Goal: Task Accomplishment & Management: Manage account settings

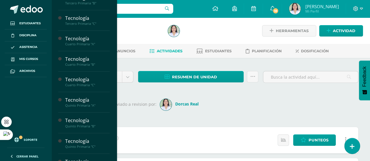
scroll to position [156, 0]
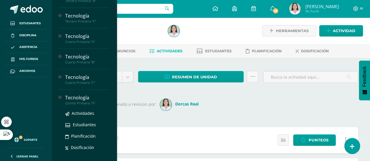
click at [91, 101] on div "Quinto Primaria "A"" at bounding box center [87, 103] width 44 height 4
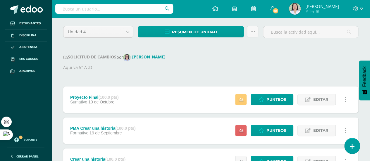
scroll to position [59, 0]
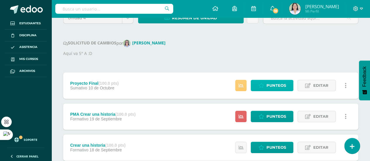
click at [285, 83] on span "Punteos" at bounding box center [276, 85] width 20 height 11
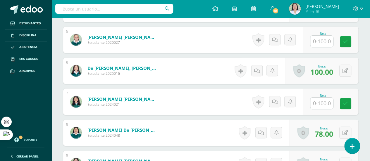
scroll to position [307, 0]
click at [323, 101] on input "text" at bounding box center [321, 102] width 23 height 11
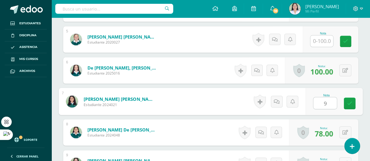
type input "93"
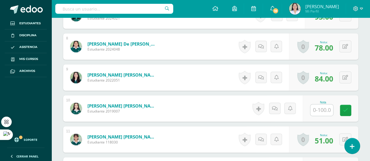
scroll to position [424, 0]
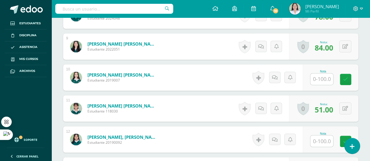
click at [322, 82] on input "text" at bounding box center [321, 78] width 23 height 11
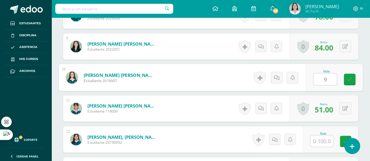
type input "93"
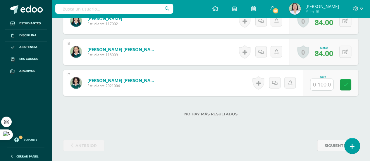
scroll to position [0, 0]
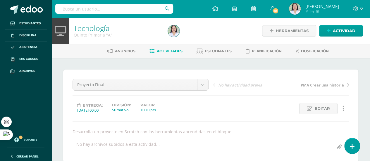
click at [93, 30] on link "Tecnología" at bounding box center [92, 28] width 36 height 10
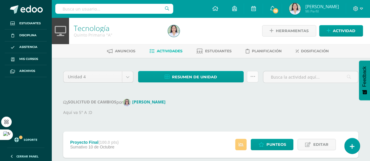
click at [254, 73] on link at bounding box center [252, 76] width 11 height 11
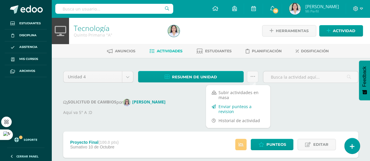
click at [231, 111] on link "Enviar punteos a revision" at bounding box center [238, 109] width 64 height 14
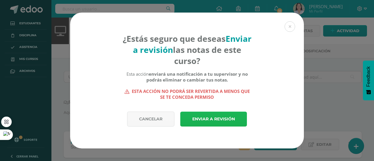
click at [232, 118] on link "Enviar a revisión" at bounding box center [213, 119] width 67 height 15
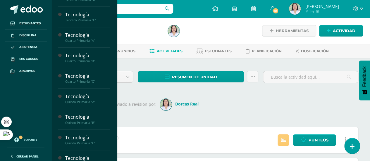
scroll to position [159, 0]
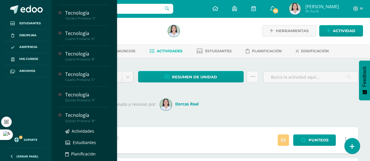
click at [90, 119] on div "Quinto Primaria "B"" at bounding box center [87, 121] width 44 height 4
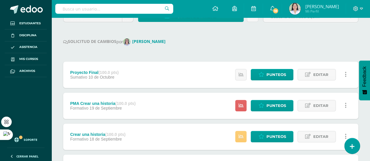
scroll to position [63, 0]
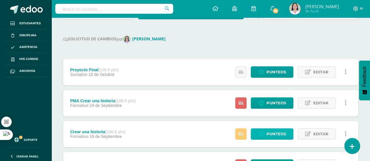
click at [280, 132] on span "Punteos" at bounding box center [276, 134] width 20 height 11
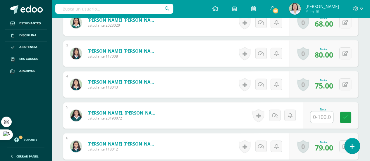
scroll to position [231, 0]
click at [323, 117] on input "text" at bounding box center [321, 116] width 23 height 11
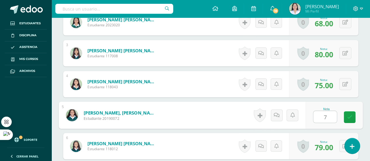
type input "73"
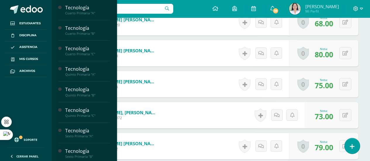
scroll to position [196, 0]
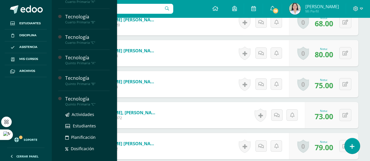
click at [87, 99] on div "Tecnología" at bounding box center [87, 99] width 44 height 7
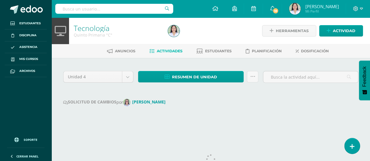
click at [253, 78] on icon at bounding box center [252, 76] width 5 height 5
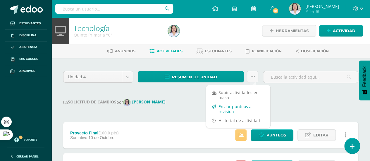
click at [238, 109] on link "Enviar punteos a revision" at bounding box center [238, 109] width 64 height 14
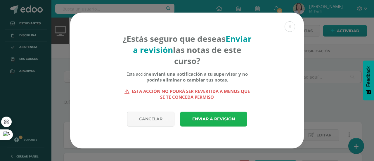
click at [228, 124] on link "Enviar a revisión" at bounding box center [213, 119] width 67 height 15
click at [222, 118] on link "Enviar a revisión" at bounding box center [213, 119] width 67 height 15
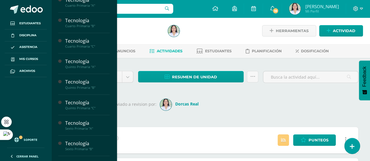
scroll to position [206, 0]
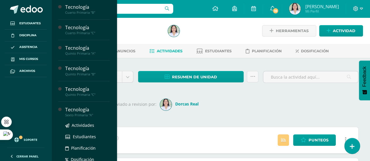
click at [92, 110] on div "Tecnología" at bounding box center [87, 109] width 44 height 7
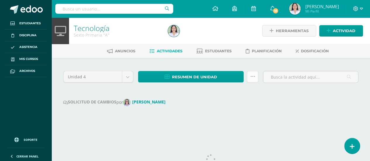
click at [253, 80] on link at bounding box center [252, 76] width 11 height 11
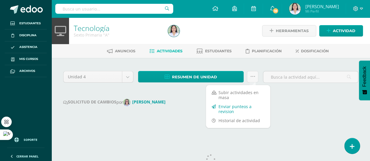
click at [247, 109] on link "Enviar punteos a revision" at bounding box center [238, 109] width 64 height 14
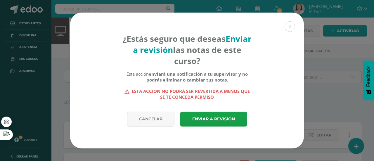
click at [323, 88] on div "¿Estás seguro que deseas Enviar a revisión las notas de este curso? Esta acción…" at bounding box center [187, 81] width 370 height 136
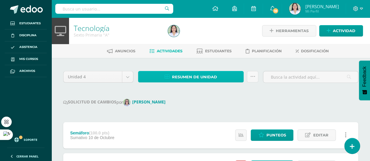
click at [220, 78] on link "Resumen de unidad" at bounding box center [191, 76] width 106 height 11
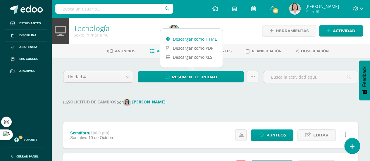
click at [205, 40] on link "Descargar como HTML" at bounding box center [191, 39] width 62 height 9
click at [254, 75] on icon at bounding box center [252, 76] width 5 height 5
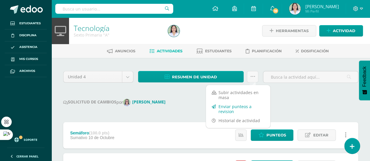
click at [240, 109] on link "Enviar punteos a revision" at bounding box center [238, 109] width 64 height 14
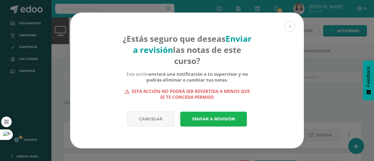
click at [224, 122] on link "Enviar a revisión" at bounding box center [213, 119] width 67 height 15
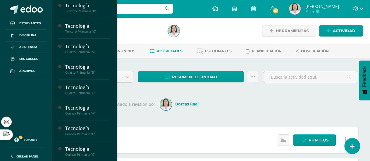
scroll to position [206, 0]
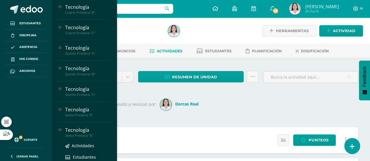
click at [94, 135] on div "Sexto Primaria "B"" at bounding box center [87, 136] width 44 height 4
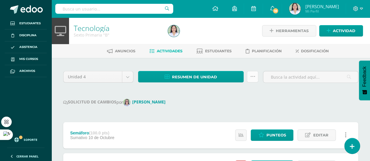
click at [254, 78] on icon at bounding box center [252, 76] width 5 height 5
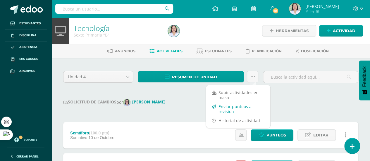
click at [236, 106] on link "Enviar punteos a revision" at bounding box center [238, 109] width 64 height 14
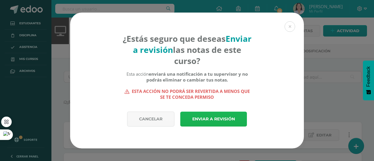
click at [216, 121] on link "Enviar a revisión" at bounding box center [213, 119] width 67 height 15
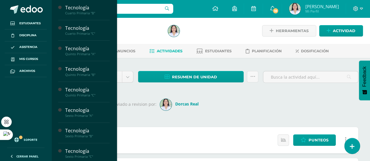
scroll to position [206, 0]
click at [83, 149] on div "Tecnología" at bounding box center [87, 150] width 44 height 7
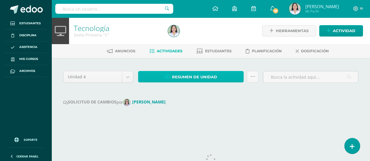
click at [213, 78] on span "Resumen de unidad" at bounding box center [194, 77] width 45 height 11
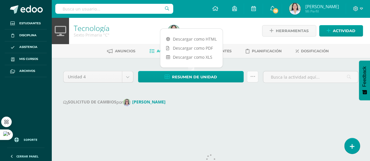
click at [254, 75] on icon at bounding box center [252, 76] width 5 height 5
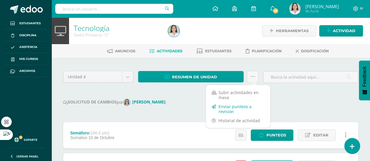
click at [242, 111] on link "Enviar punteos a revision" at bounding box center [238, 109] width 64 height 14
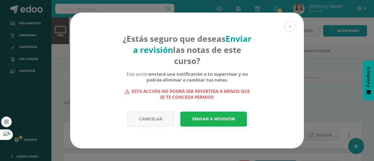
click at [224, 122] on link "Enviar a revisión" at bounding box center [213, 119] width 67 height 15
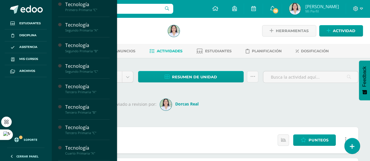
scroll to position [47, 0]
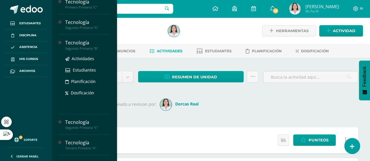
click at [93, 47] on div "Segundo Primaria "B"" at bounding box center [87, 49] width 44 height 4
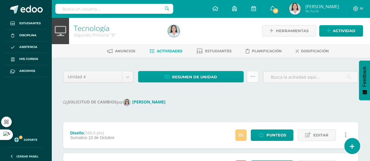
click at [255, 78] on link at bounding box center [252, 76] width 11 height 11
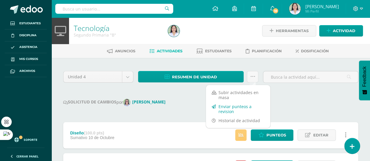
click at [235, 110] on link "Enviar punteos a revision" at bounding box center [238, 109] width 64 height 14
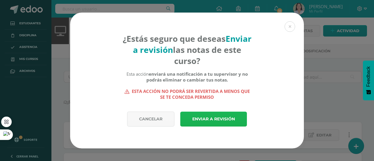
click at [232, 119] on link "Enviar a revisión" at bounding box center [213, 119] width 67 height 15
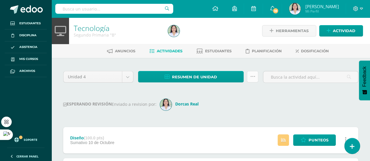
click at [256, 76] on link at bounding box center [252, 76] width 11 height 11
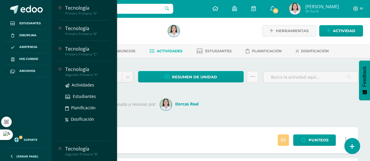
click at [96, 75] on div "Segundo Primaria "A"" at bounding box center [87, 75] width 44 height 4
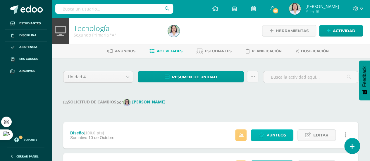
click at [276, 135] on span "Punteos" at bounding box center [276, 135] width 20 height 11
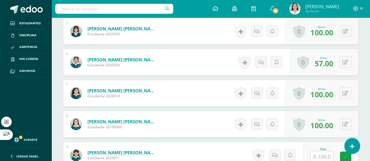
scroll to position [318, 0]
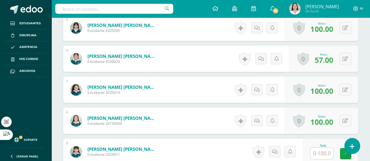
click at [326, 151] on input "text" at bounding box center [321, 153] width 23 height 11
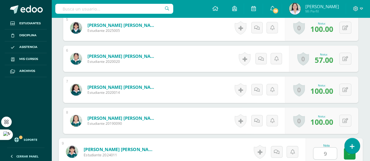
type input "95"
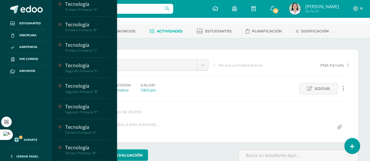
scroll to position [0, 0]
